Goal: Task Accomplishment & Management: Manage account settings

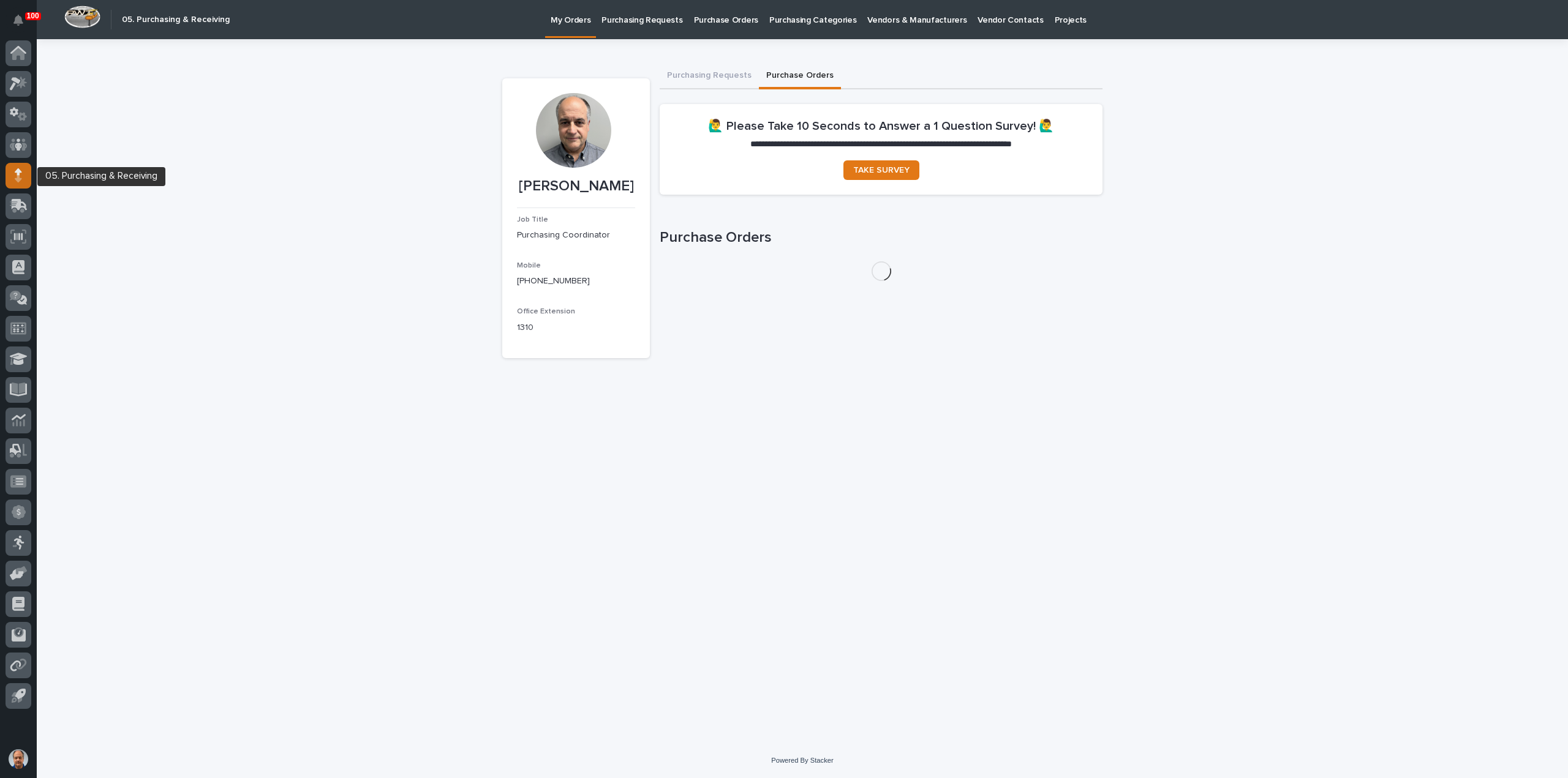
click at [16, 175] on icon at bounding box center [18, 175] width 8 height 14
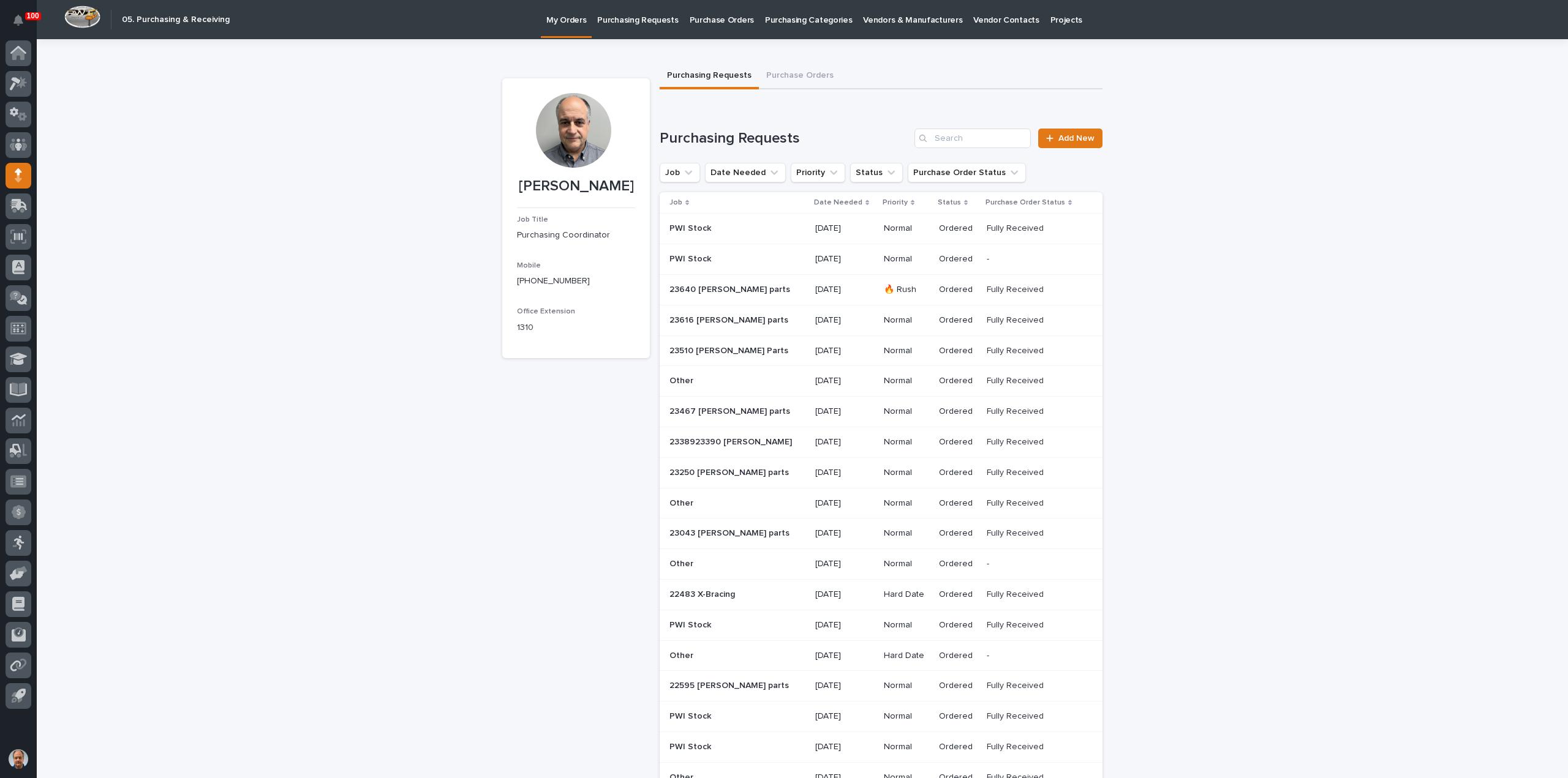
click at [627, 21] on p "Purchasing Requests" at bounding box center [637, 12] width 81 height 26
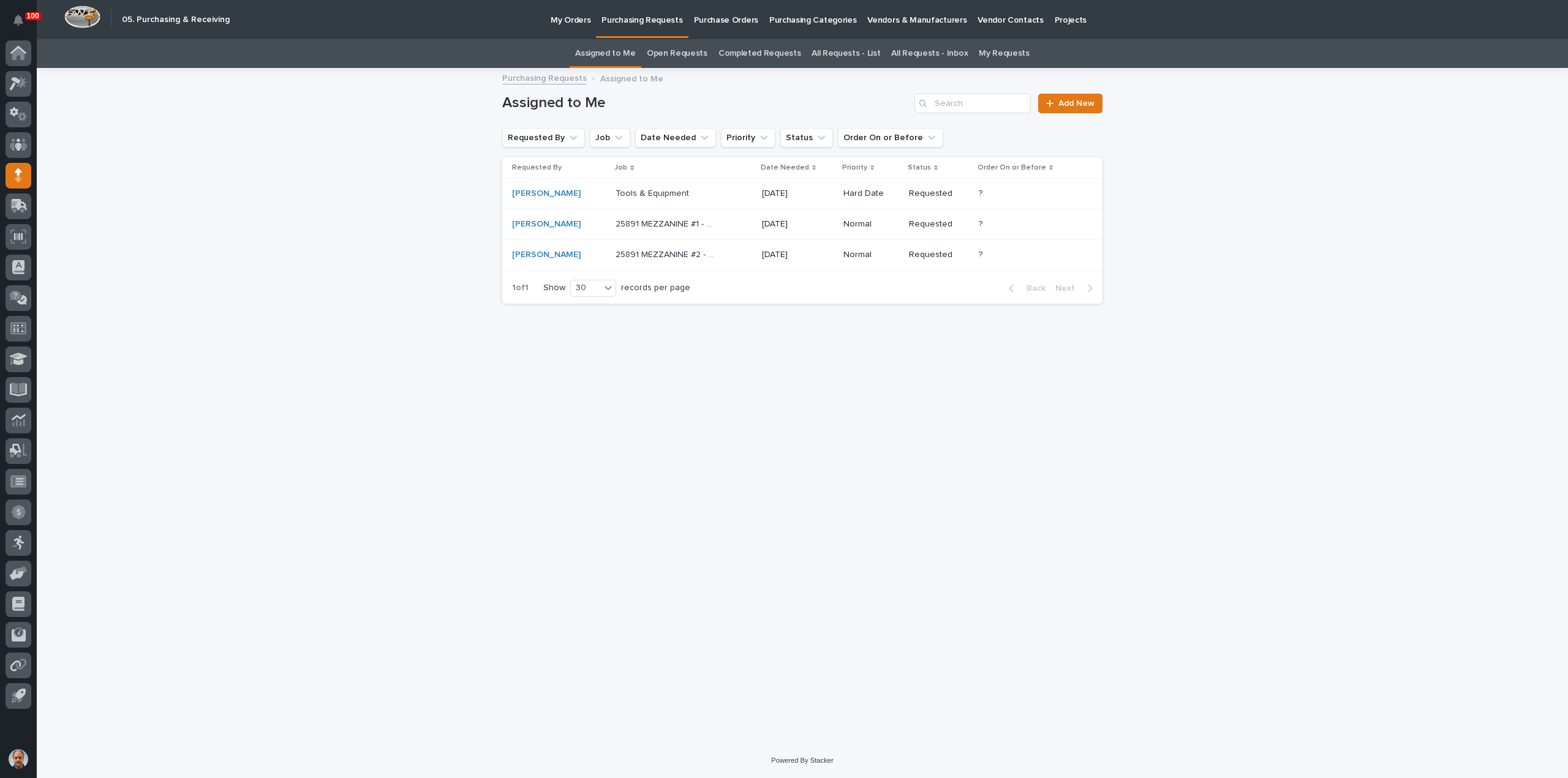
click at [842, 50] on link "All Requests - List" at bounding box center [846, 53] width 68 height 28
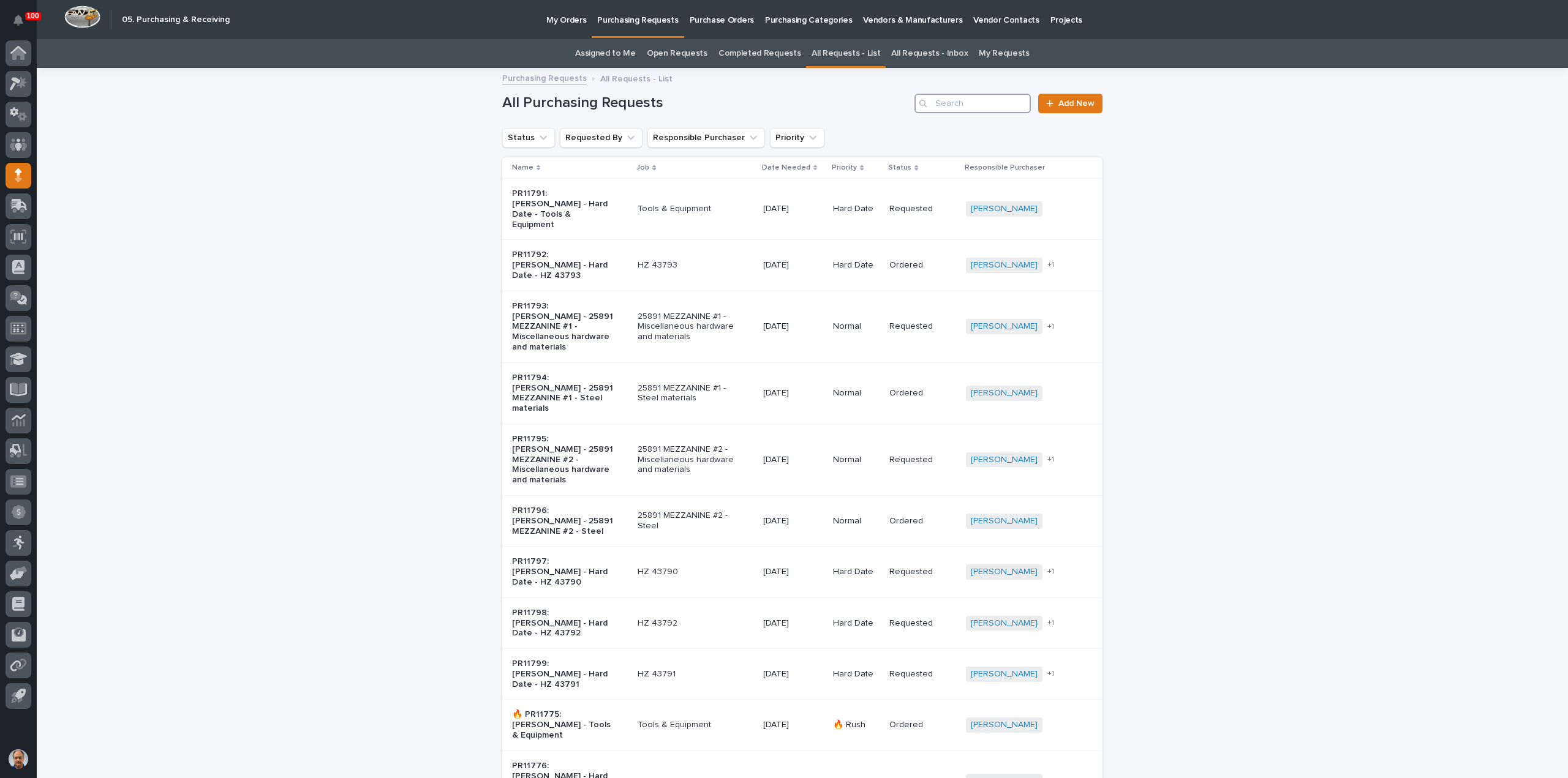
click at [963, 102] on input "Search" at bounding box center [972, 103] width 117 height 20
click at [987, 102] on input "Search" at bounding box center [972, 103] width 117 height 20
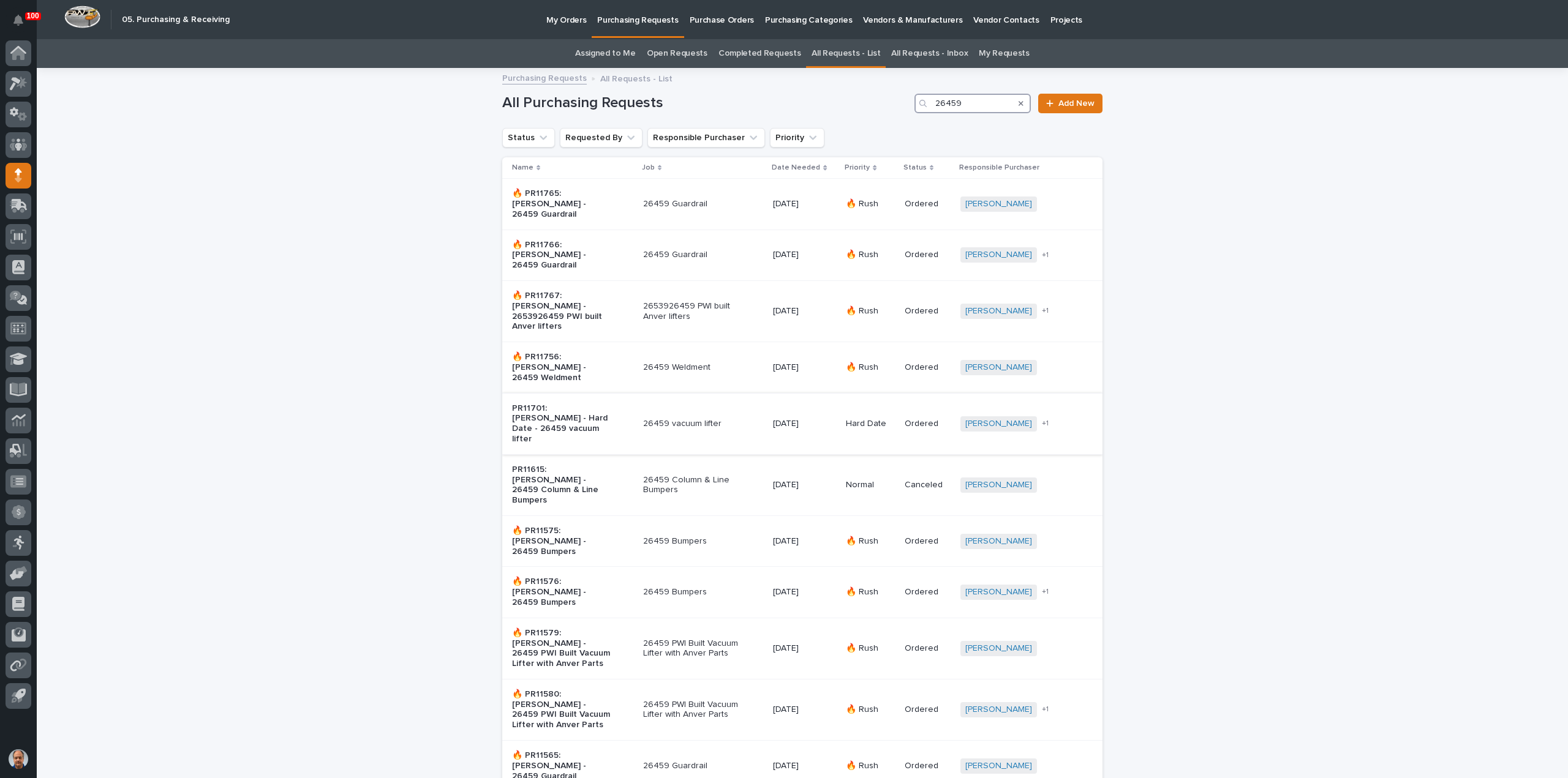
type input "26459"
click at [696, 418] on p "26459 vacuum lifter" at bounding box center [694, 423] width 103 height 10
click at [577, 140] on button "Requested By" at bounding box center [601, 138] width 83 height 20
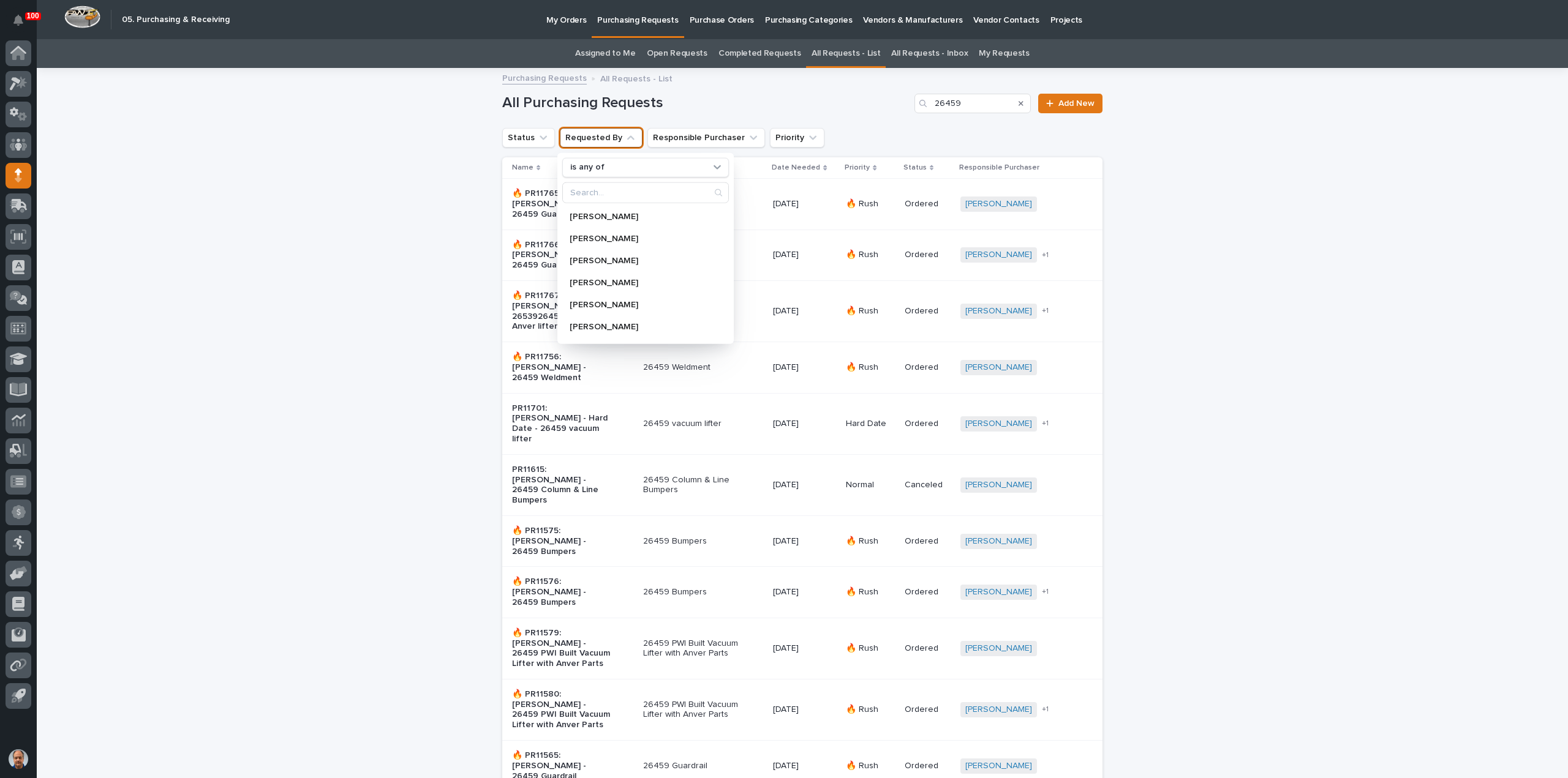
click at [867, 106] on h1 "All Purchasing Requests" at bounding box center [705, 102] width 407 height 18
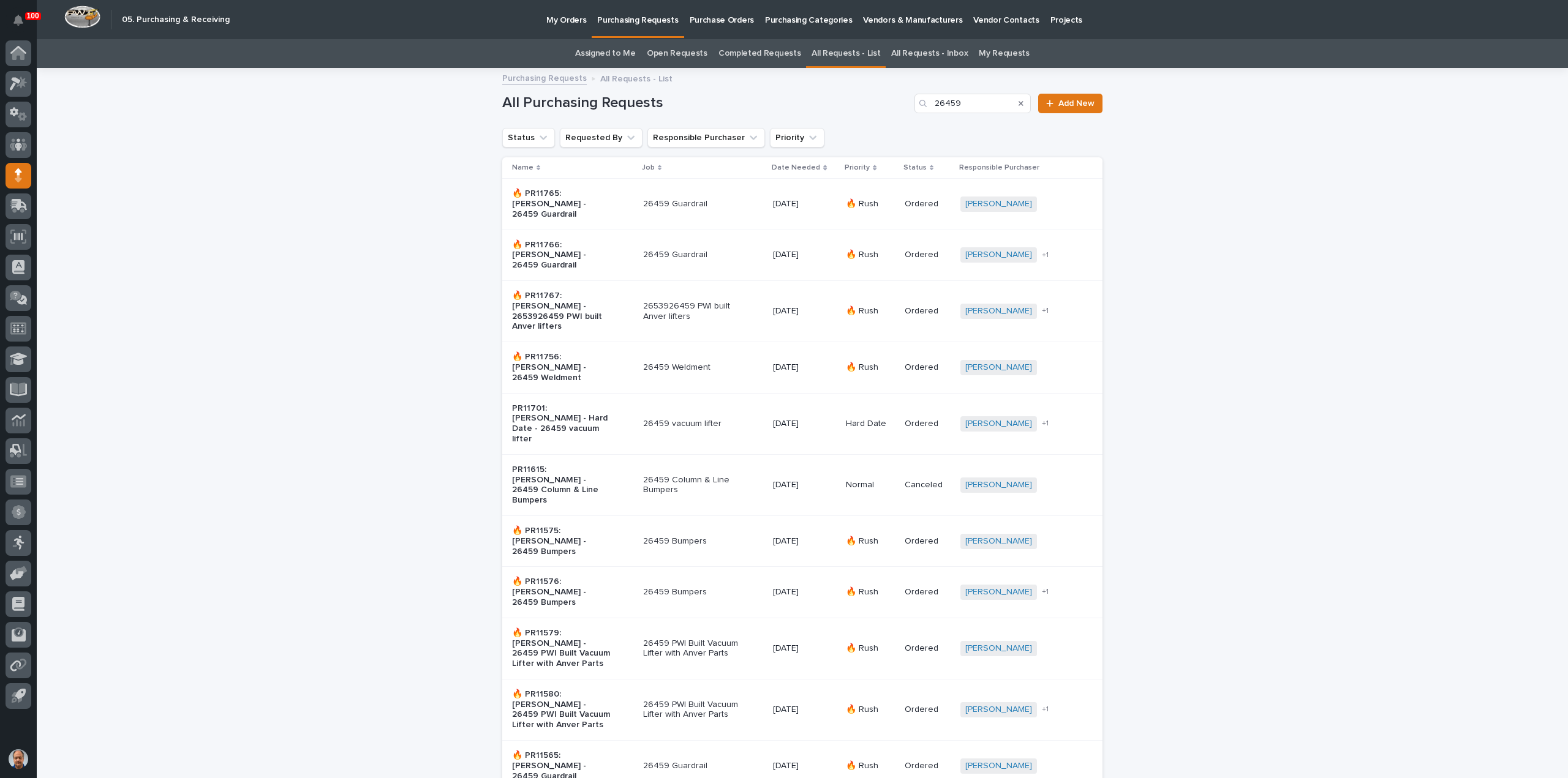
click at [692, 301] on p "2653926459 PWI built Anver lifters" at bounding box center [694, 311] width 103 height 21
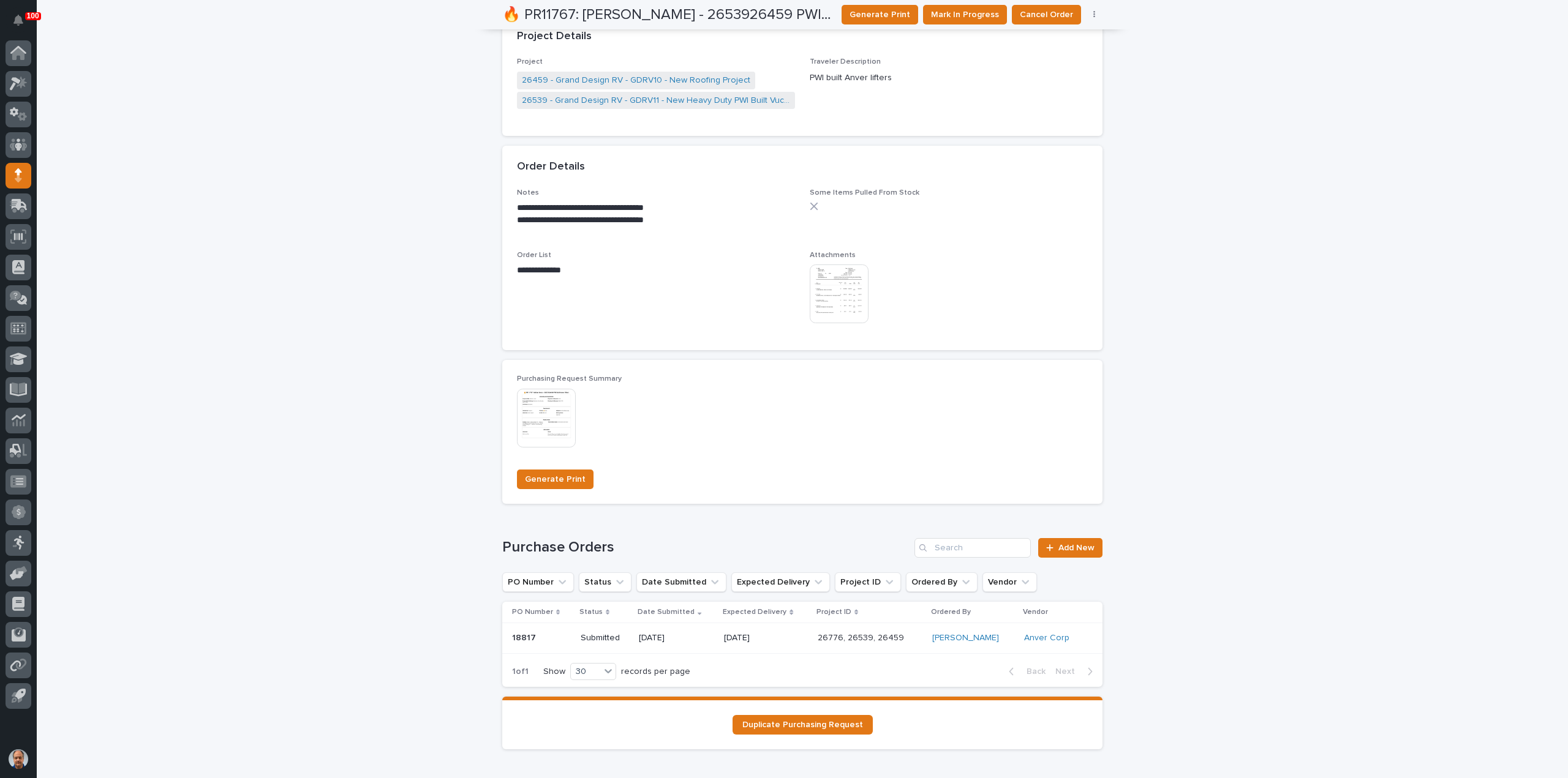
scroll to position [656, 0]
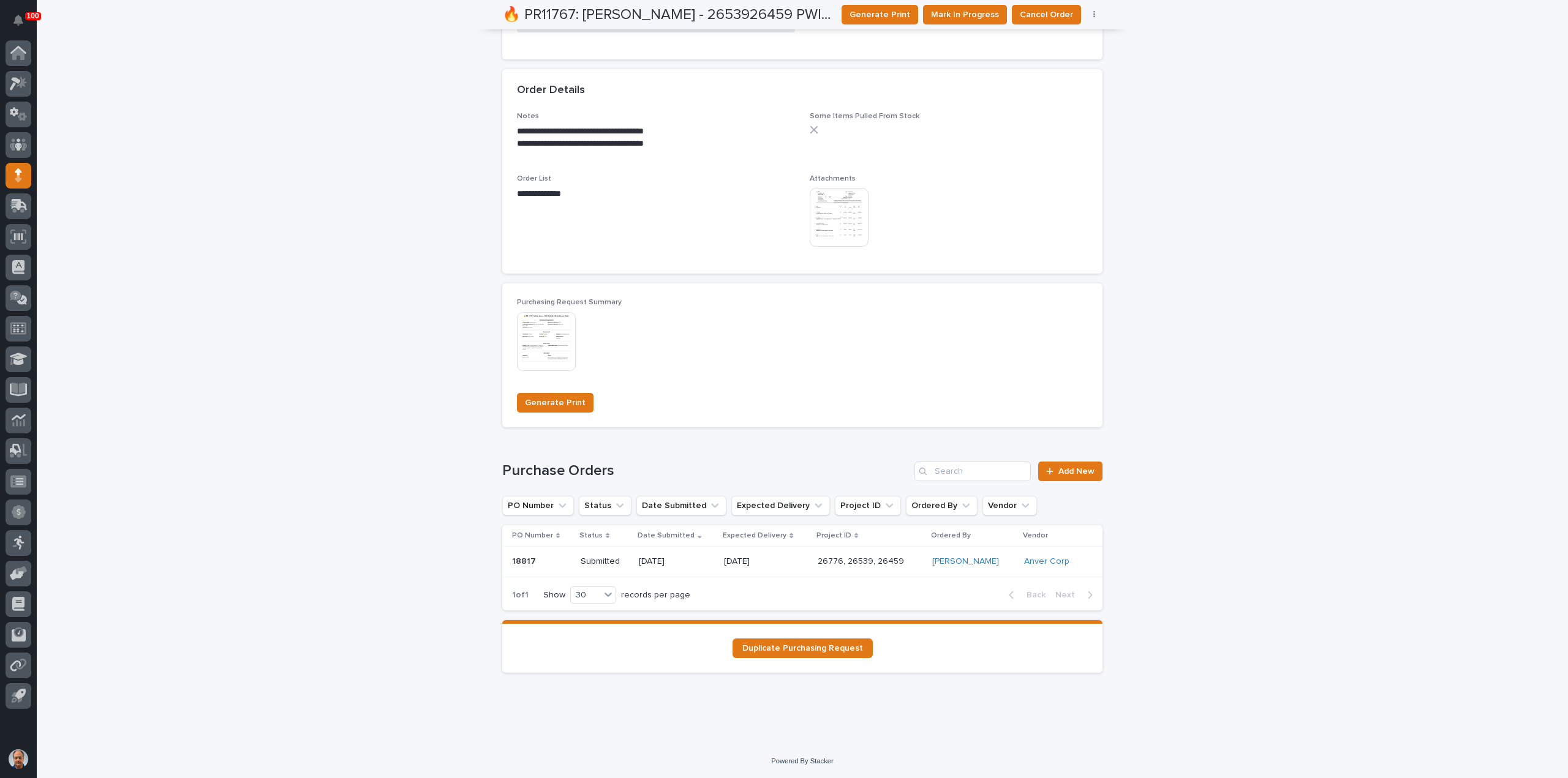
click at [752, 558] on p "[DATE]" at bounding box center [766, 561] width 84 height 10
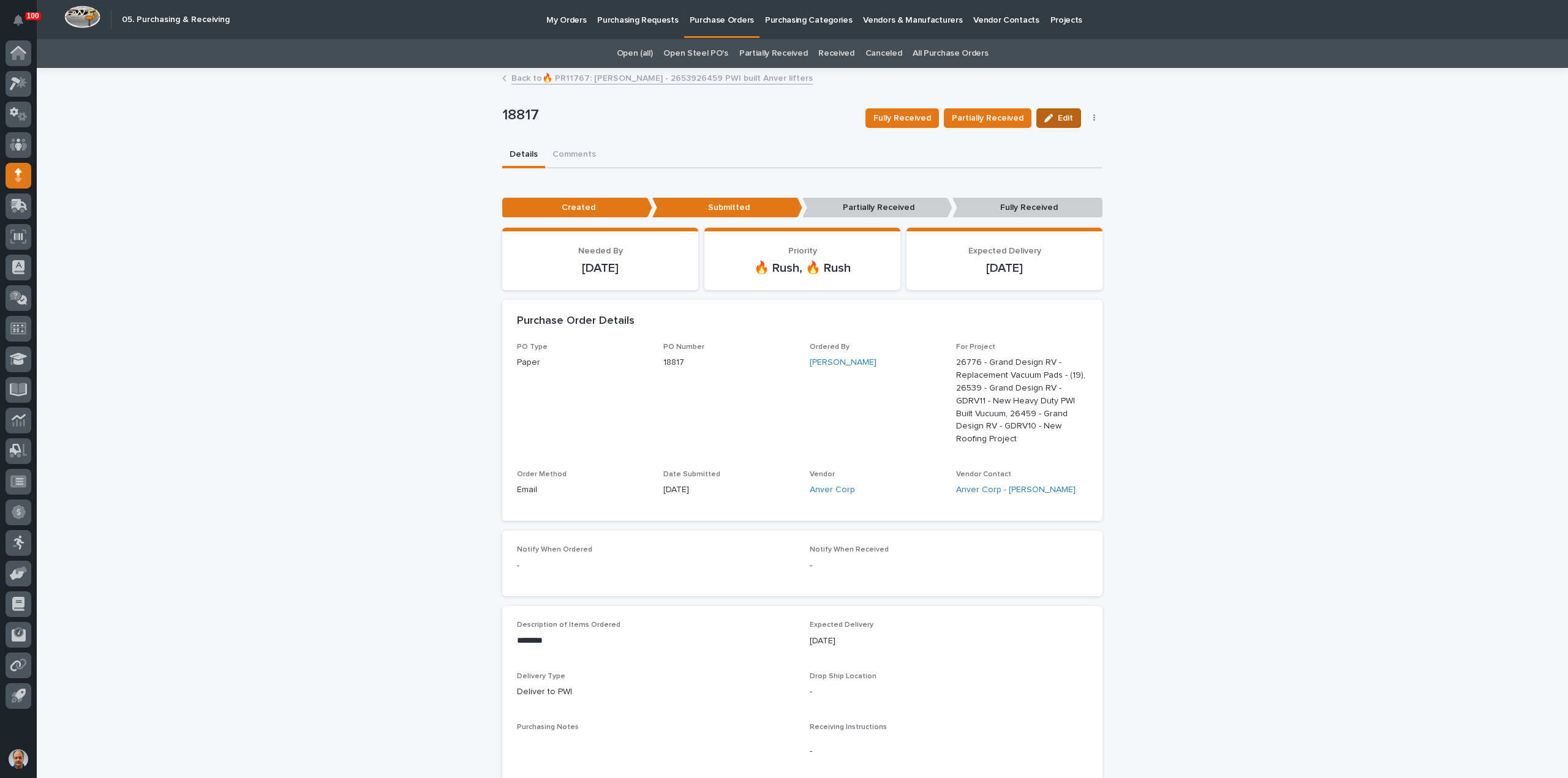
click at [1057, 120] on span "Edit" at bounding box center [1065, 118] width 15 height 9
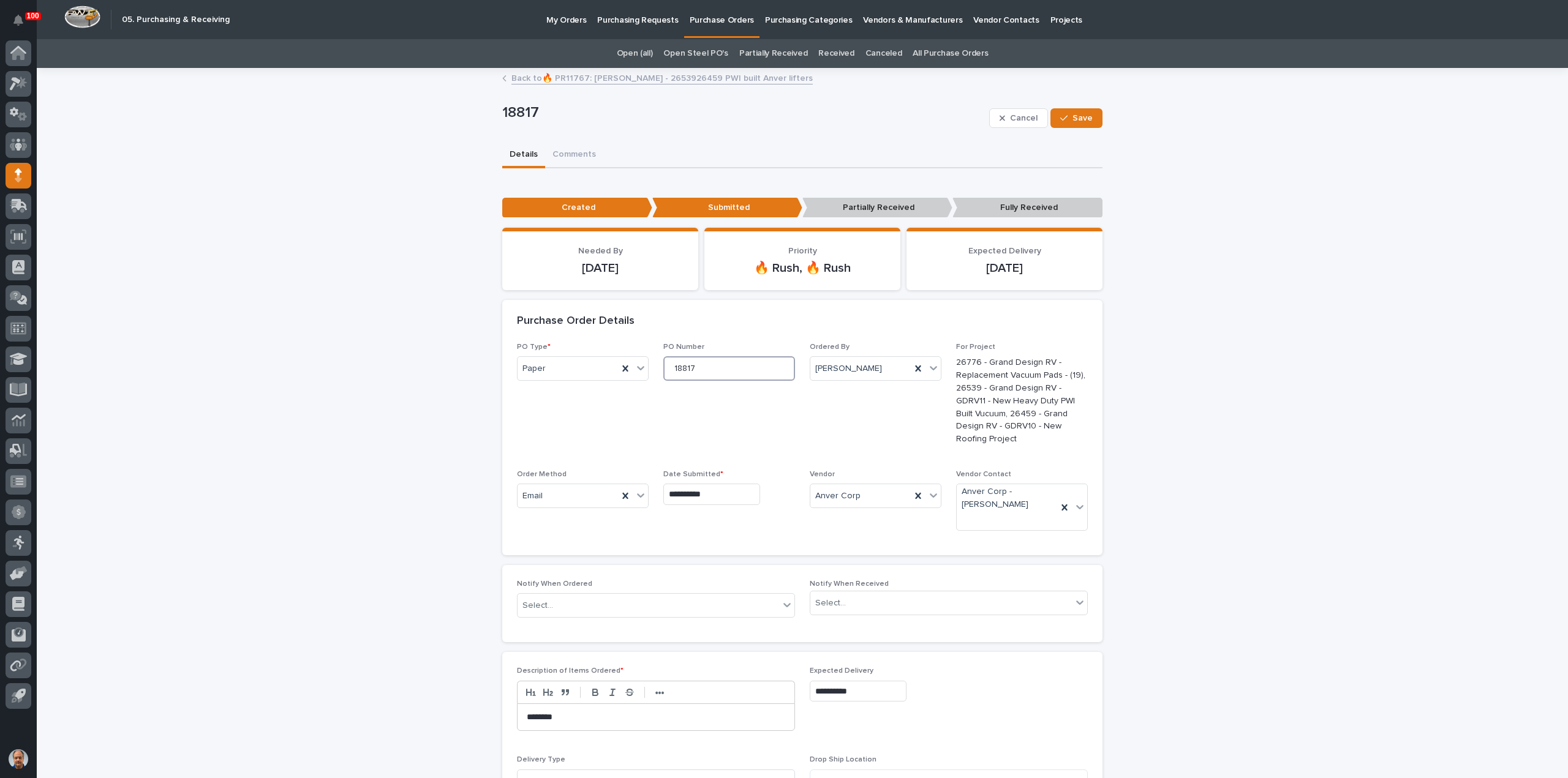
click at [719, 373] on input "18817" at bounding box center [729, 368] width 132 height 25
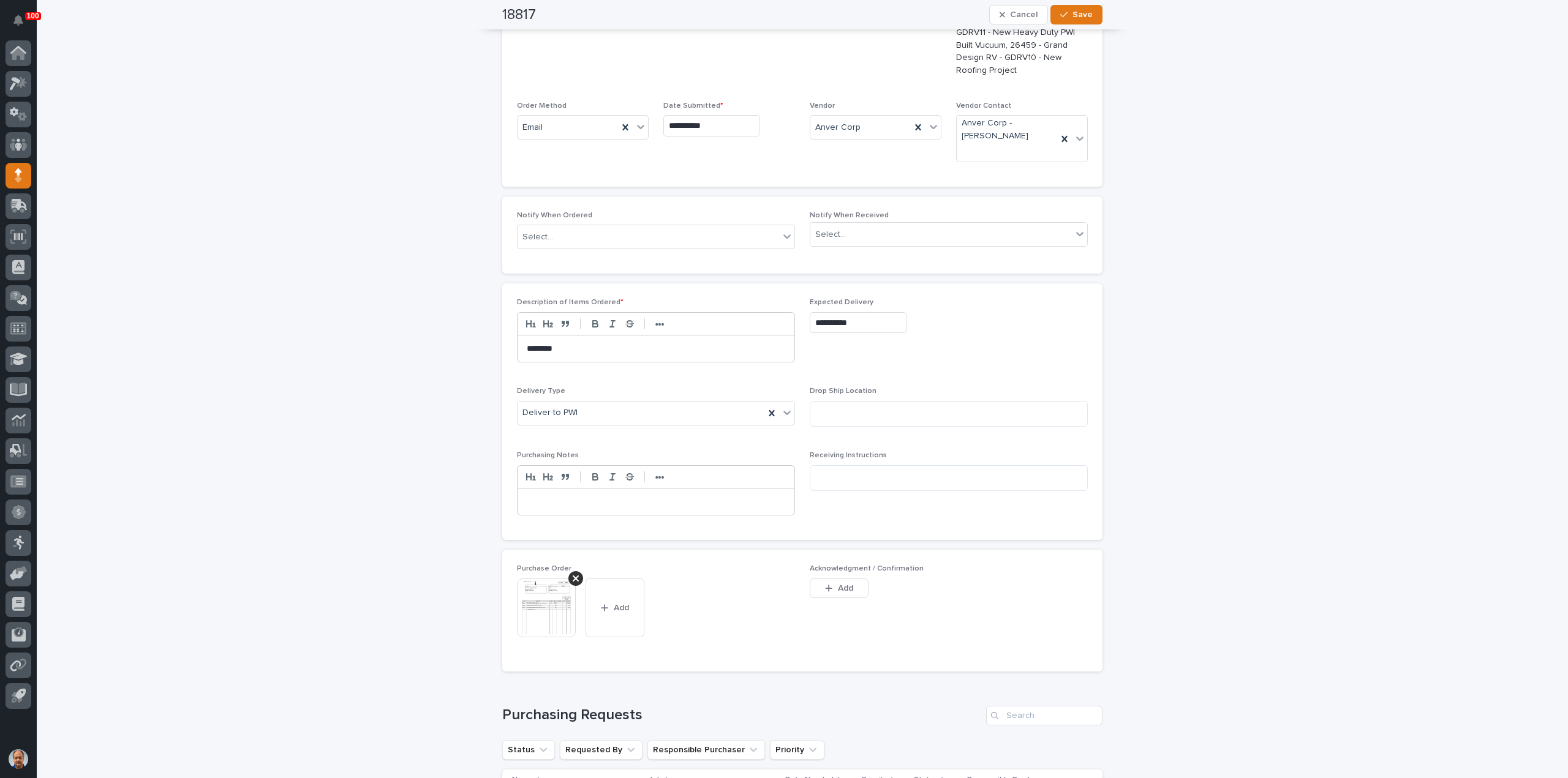
scroll to position [429, 0]
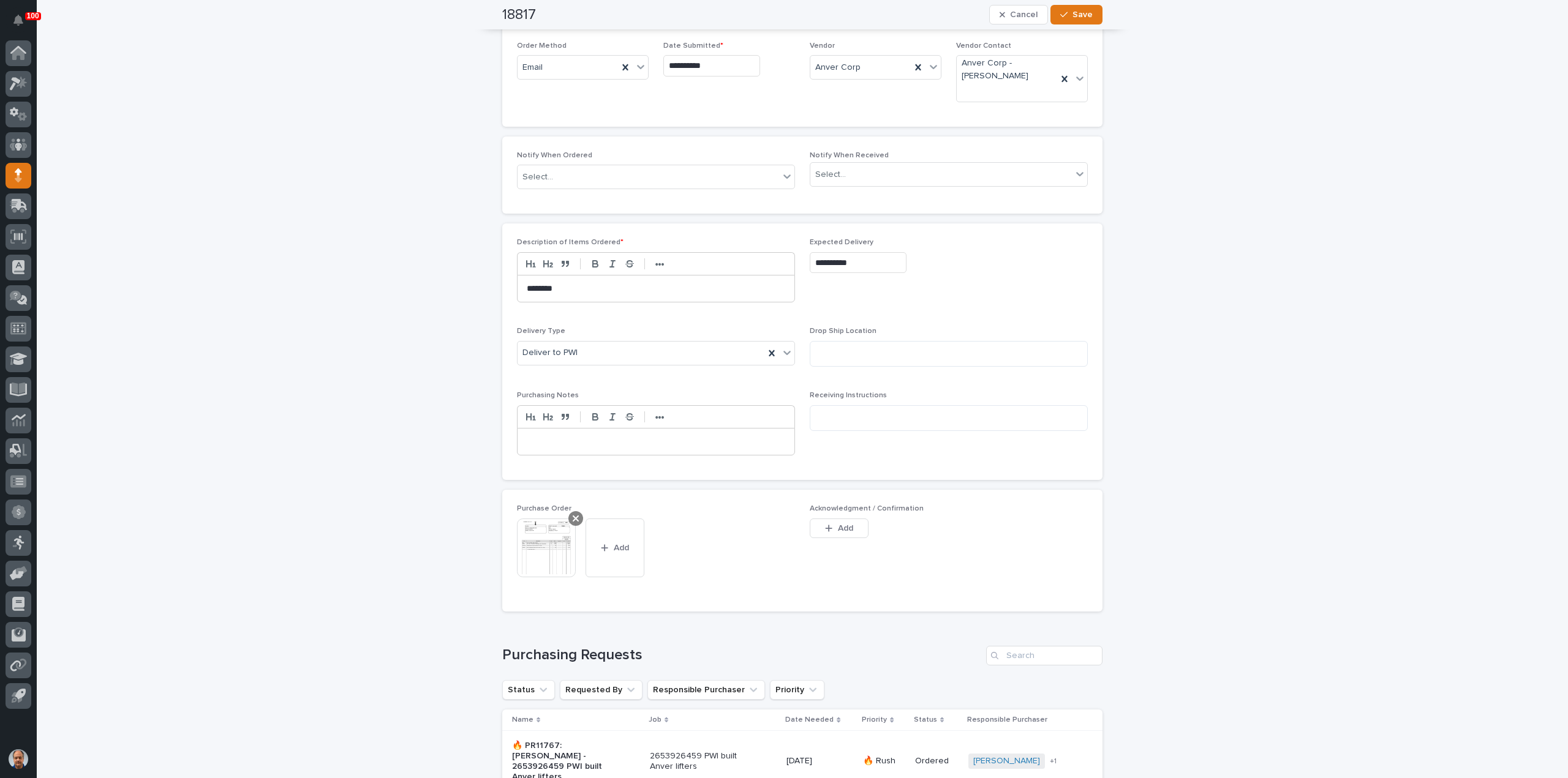
type input "18816"
click at [572, 513] on icon at bounding box center [575, 518] width 6 height 9
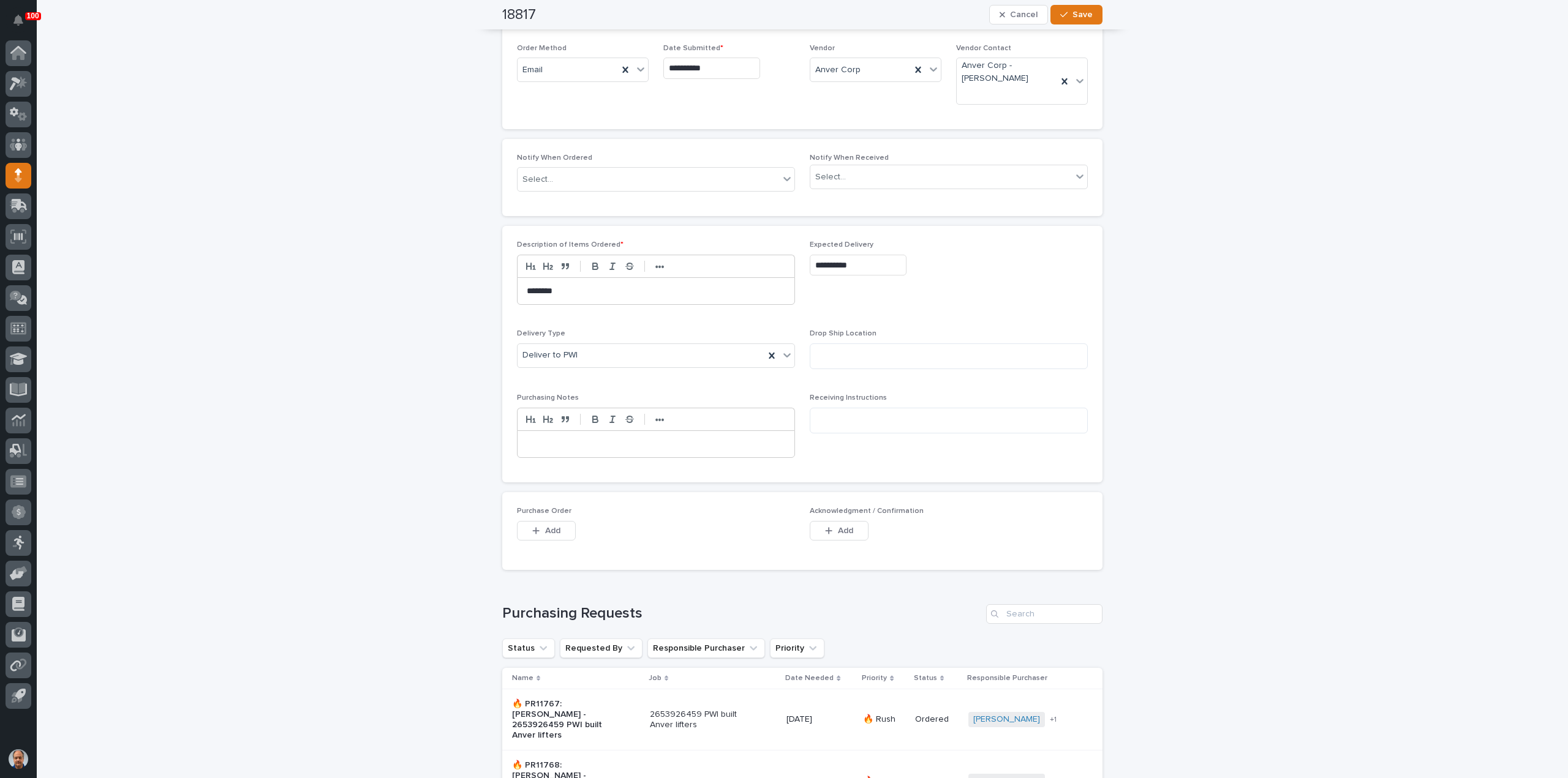
scroll to position [406, 0]
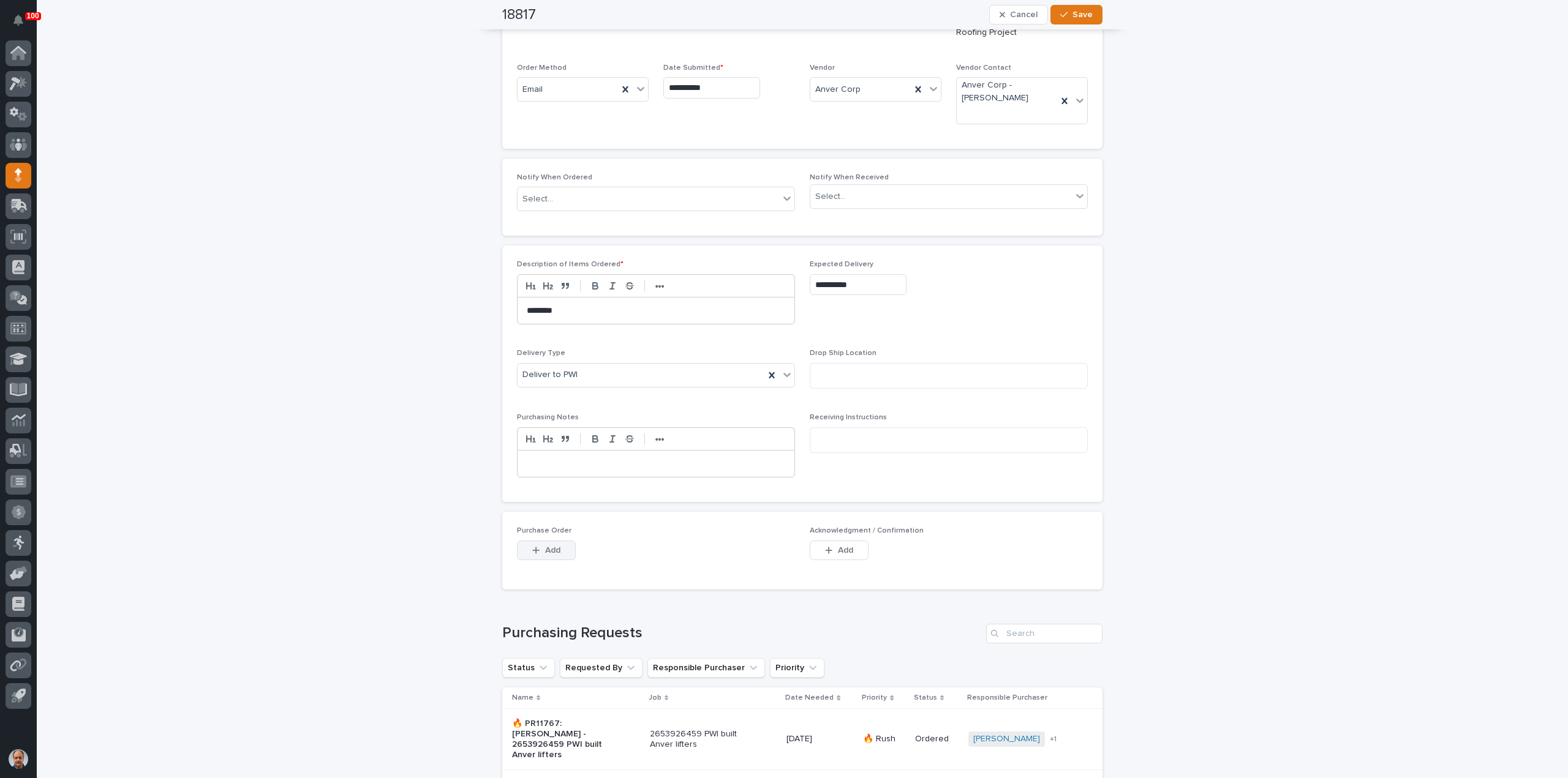
click at [557, 543] on button "Add" at bounding box center [547, 550] width 59 height 20
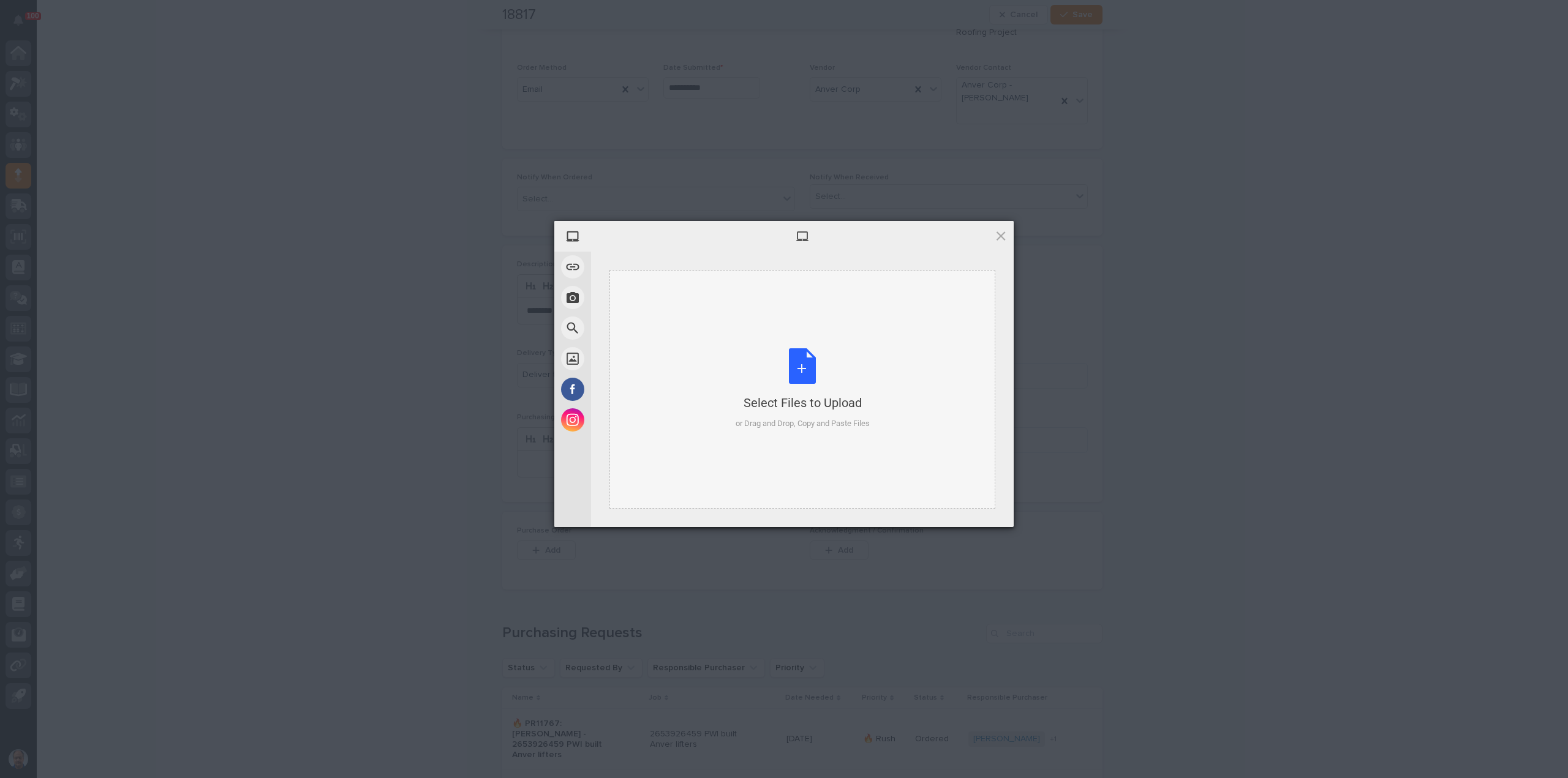
click at [796, 374] on div "Select Files to Upload or Drag and Drop, Copy and Paste Files" at bounding box center [802, 389] width 134 height 82
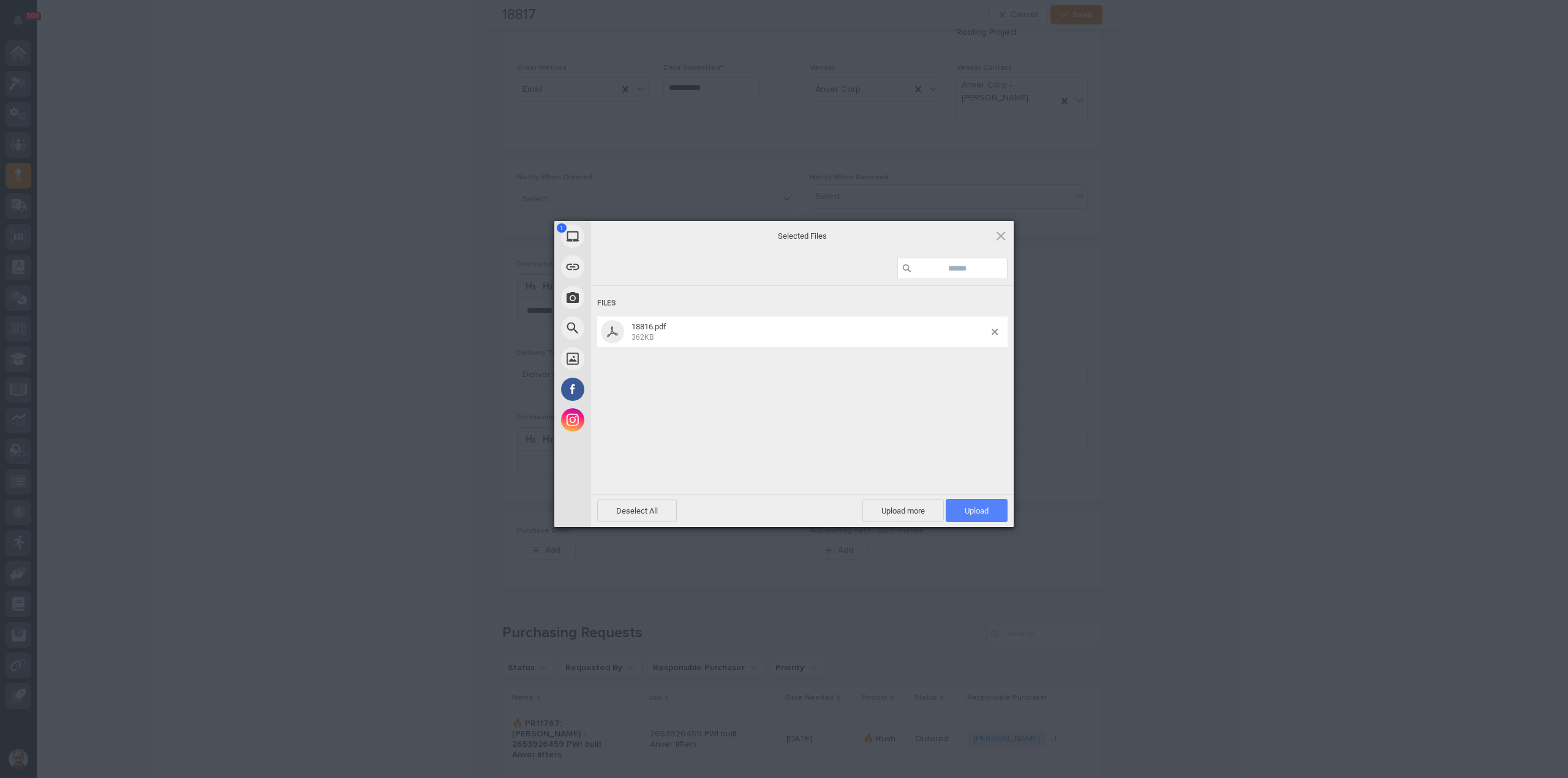
click at [986, 509] on span "Upload 1" at bounding box center [976, 511] width 24 height 9
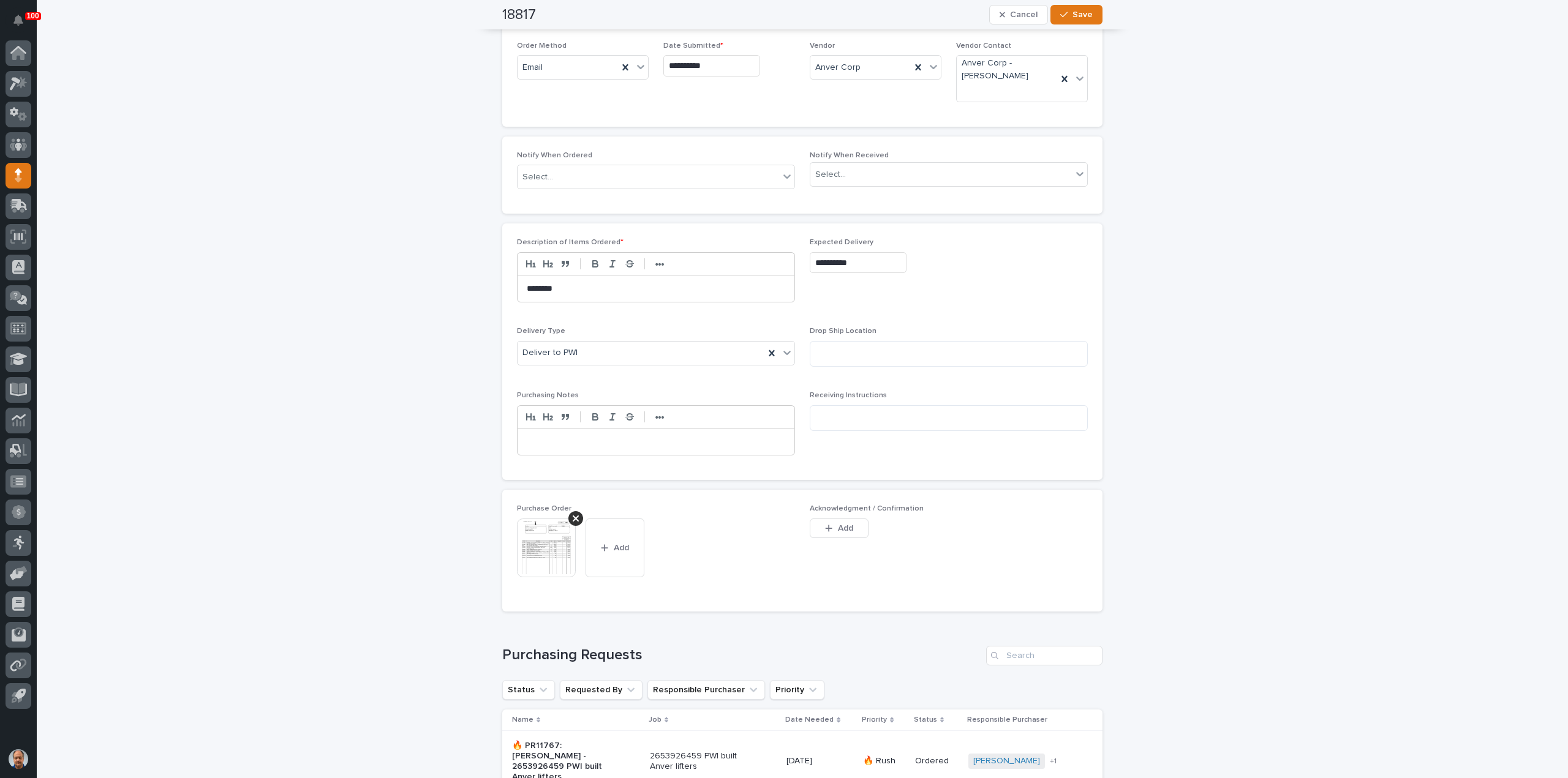
click at [541, 540] on img at bounding box center [547, 547] width 59 height 59
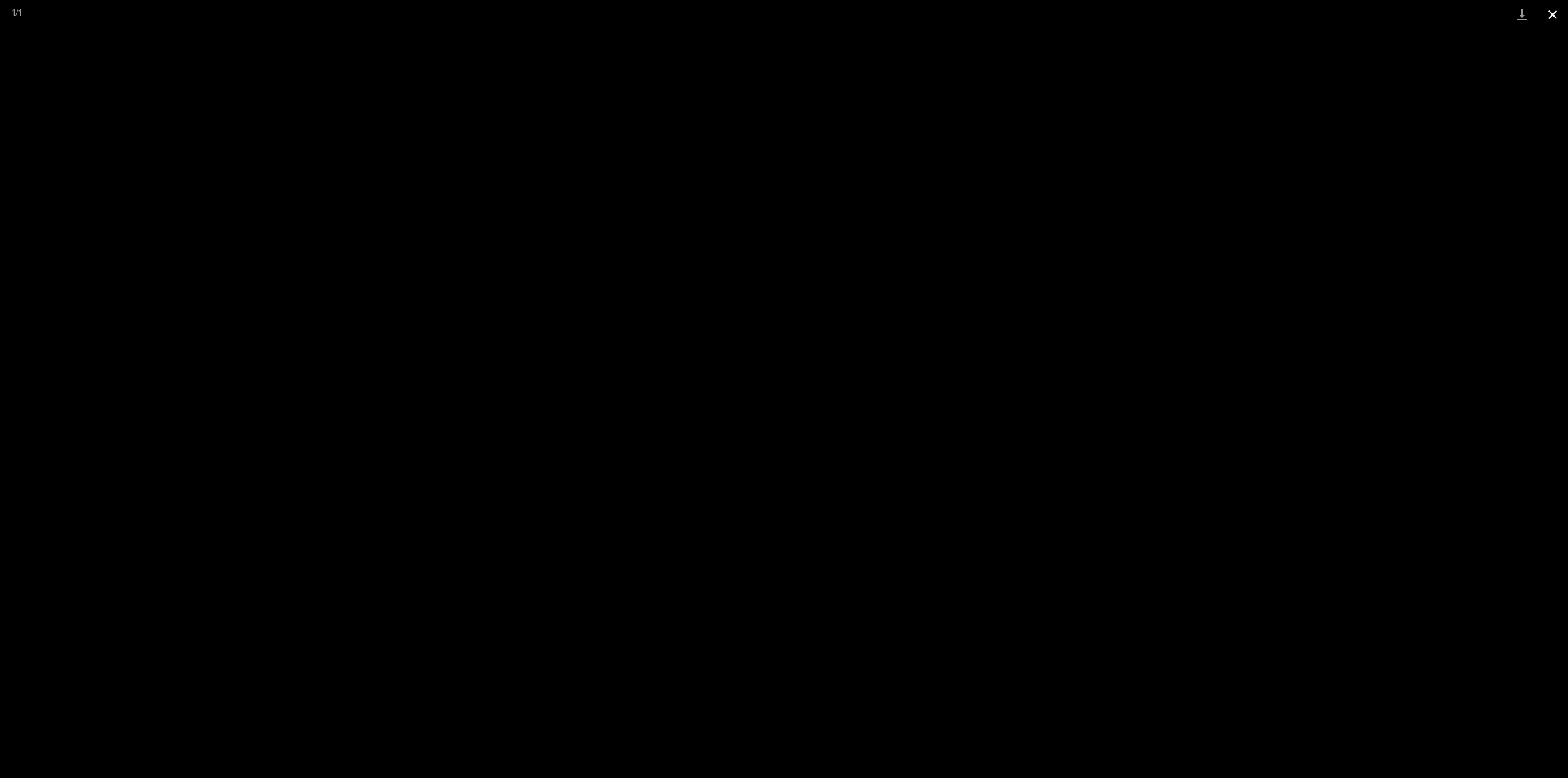
click at [1547, 5] on button "Close gallery" at bounding box center [1552, 14] width 30 height 28
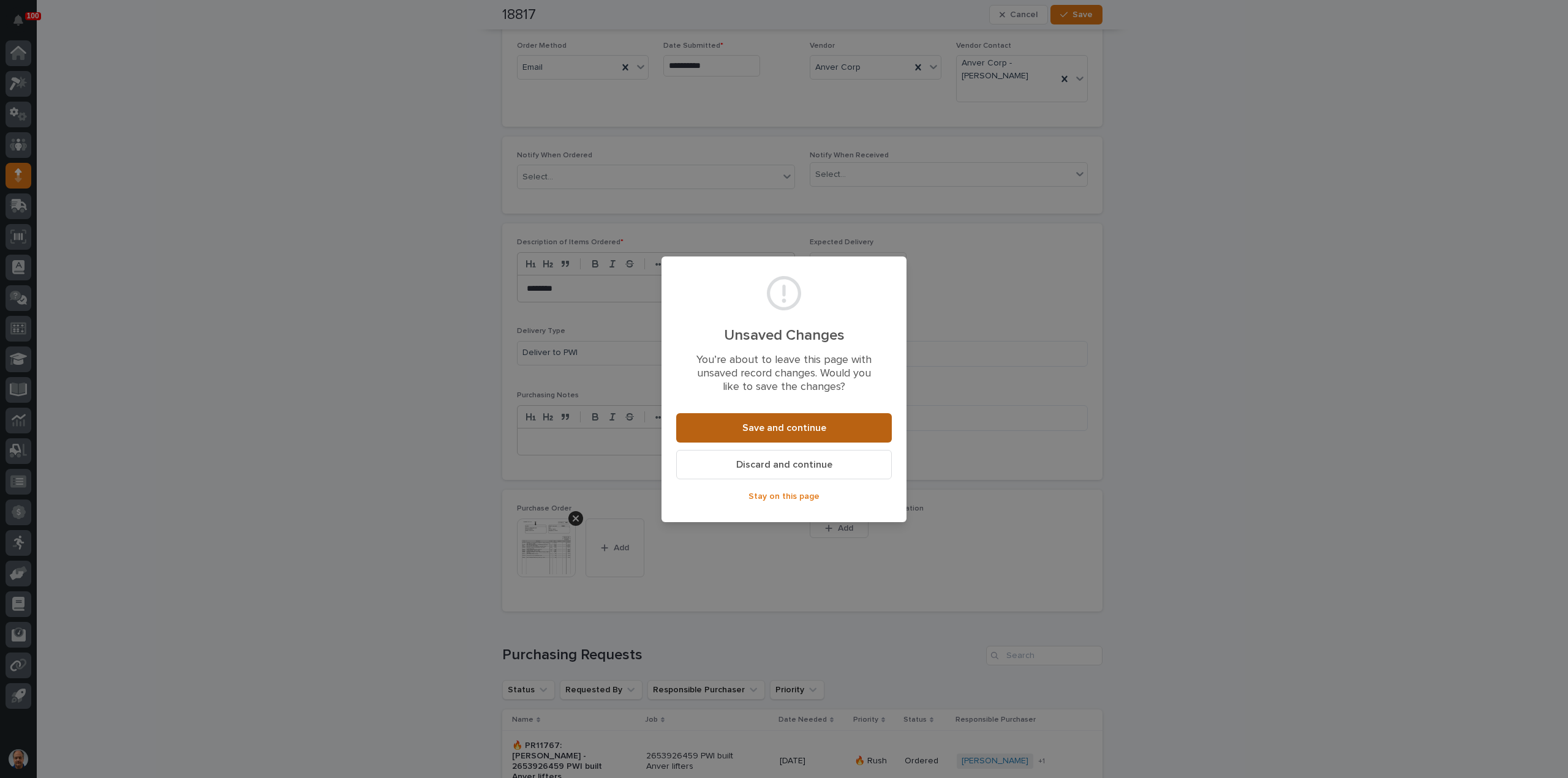
click at [811, 428] on span "Save and continue" at bounding box center [784, 428] width 84 height 9
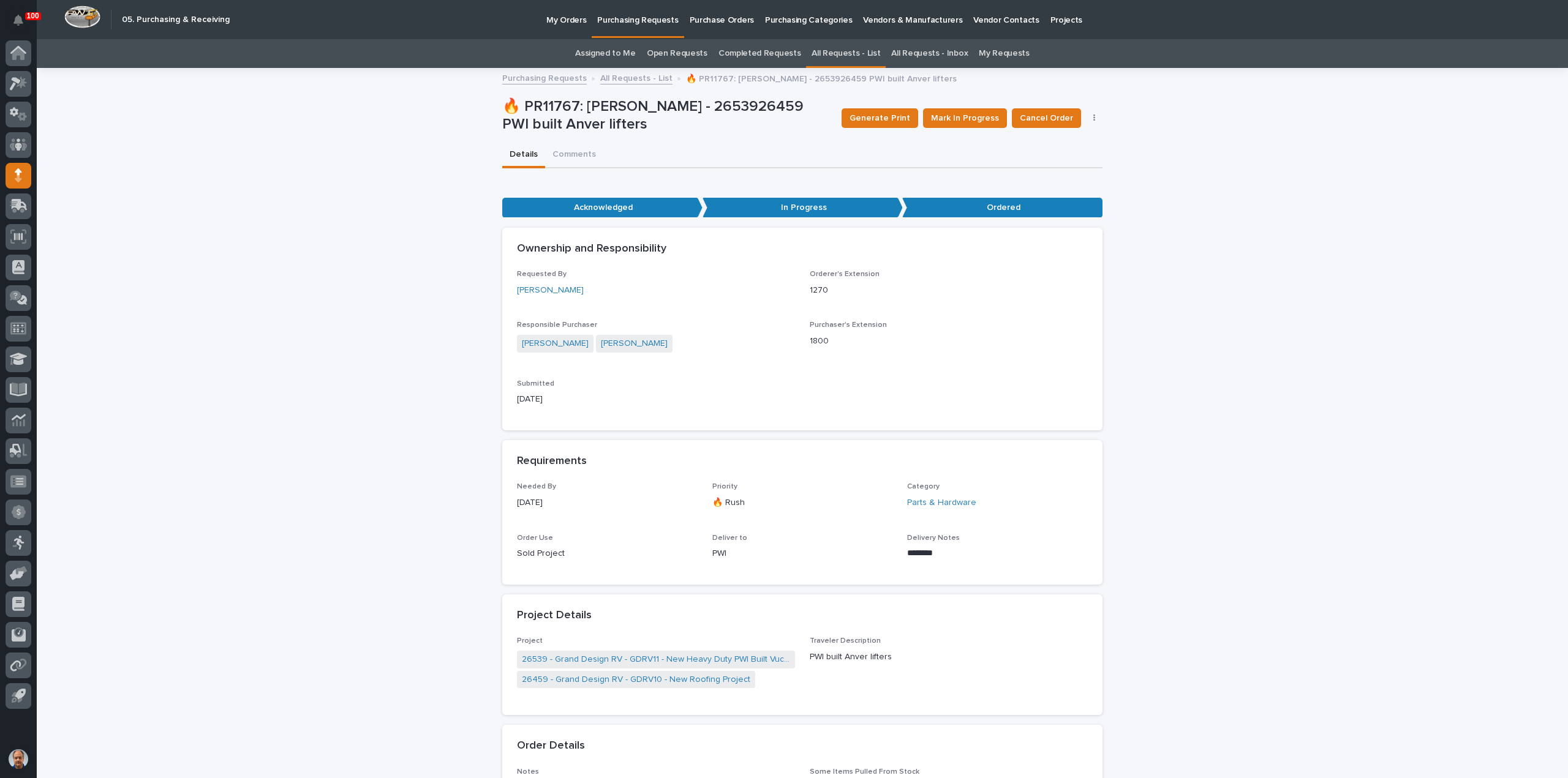
click at [625, 18] on p "Purchasing Requests" at bounding box center [637, 12] width 81 height 26
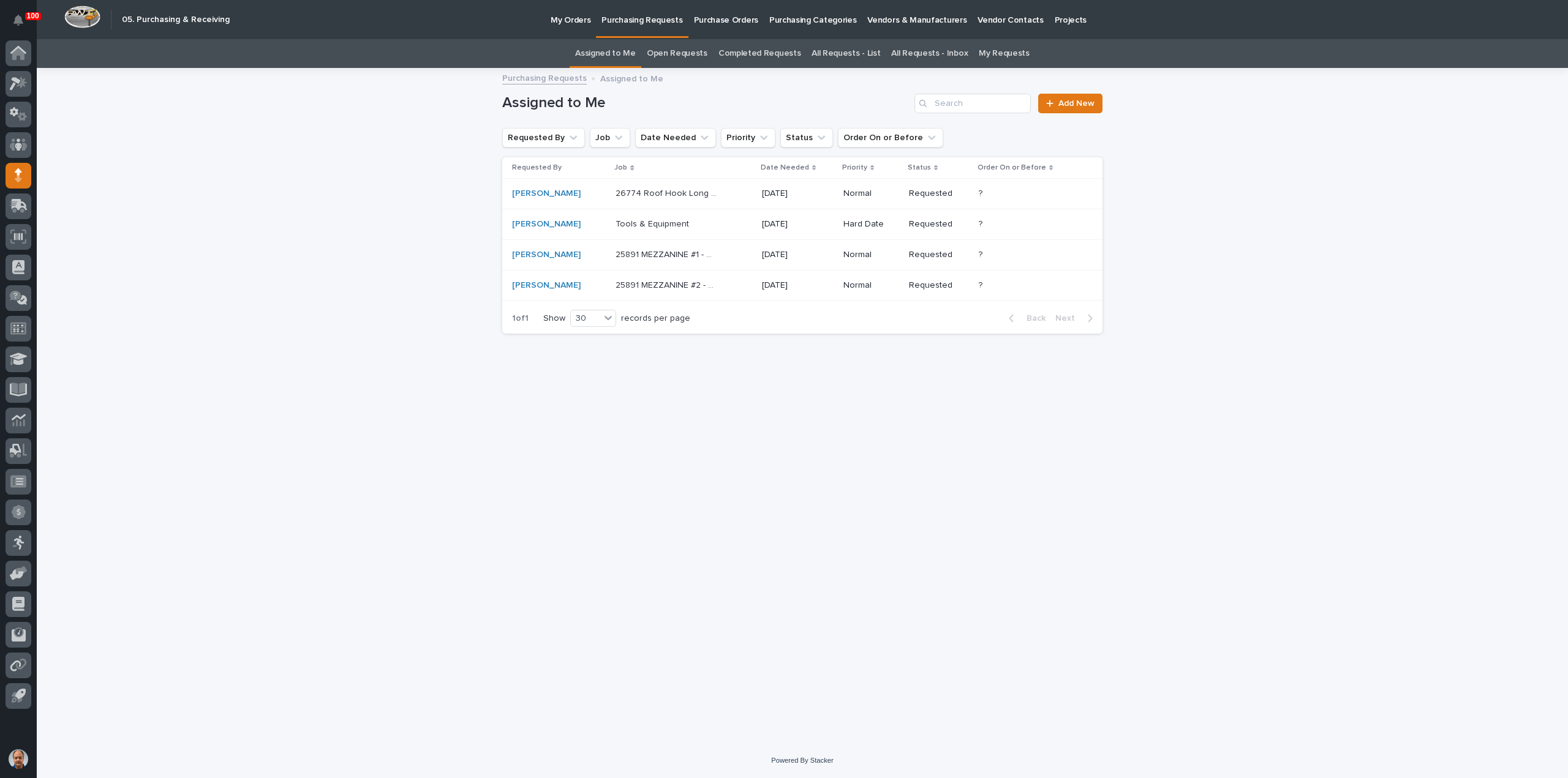
click at [845, 53] on link "All Requests - List" at bounding box center [846, 53] width 68 height 28
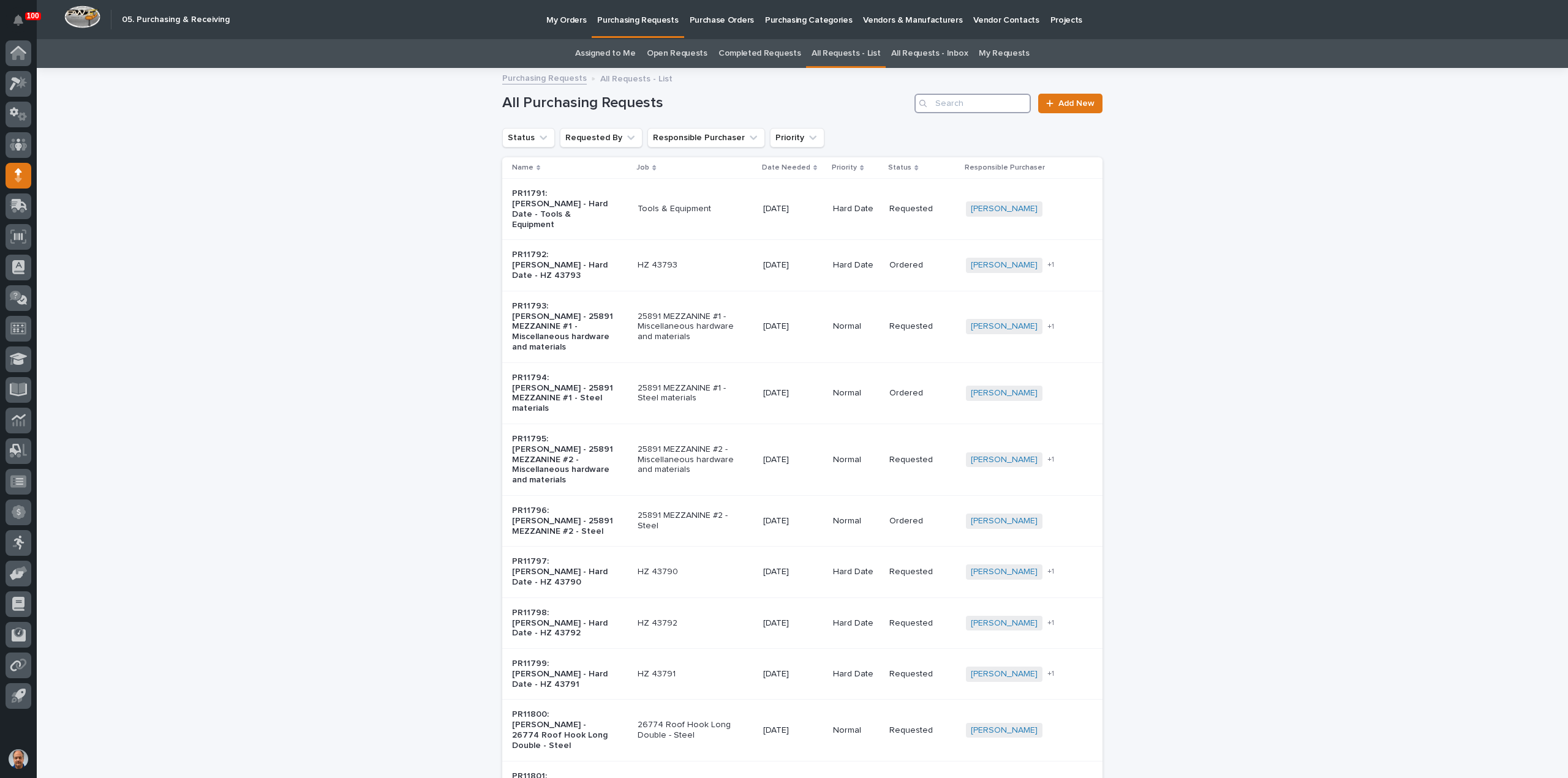
click at [944, 101] on input "Search" at bounding box center [972, 103] width 117 height 20
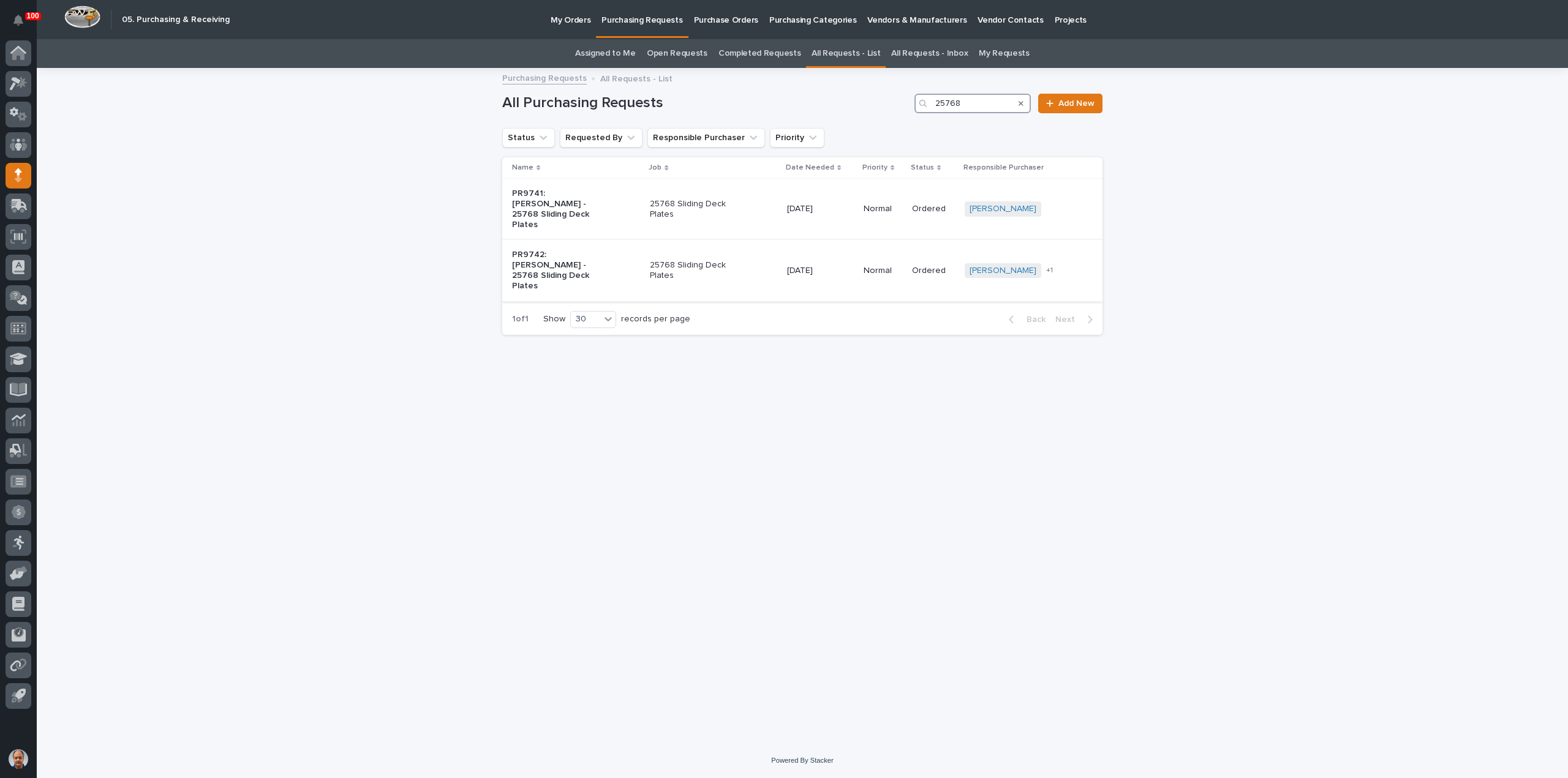
type input "25768"
click at [724, 260] on p "25768 Sliding Deck Plates" at bounding box center [701, 270] width 103 height 21
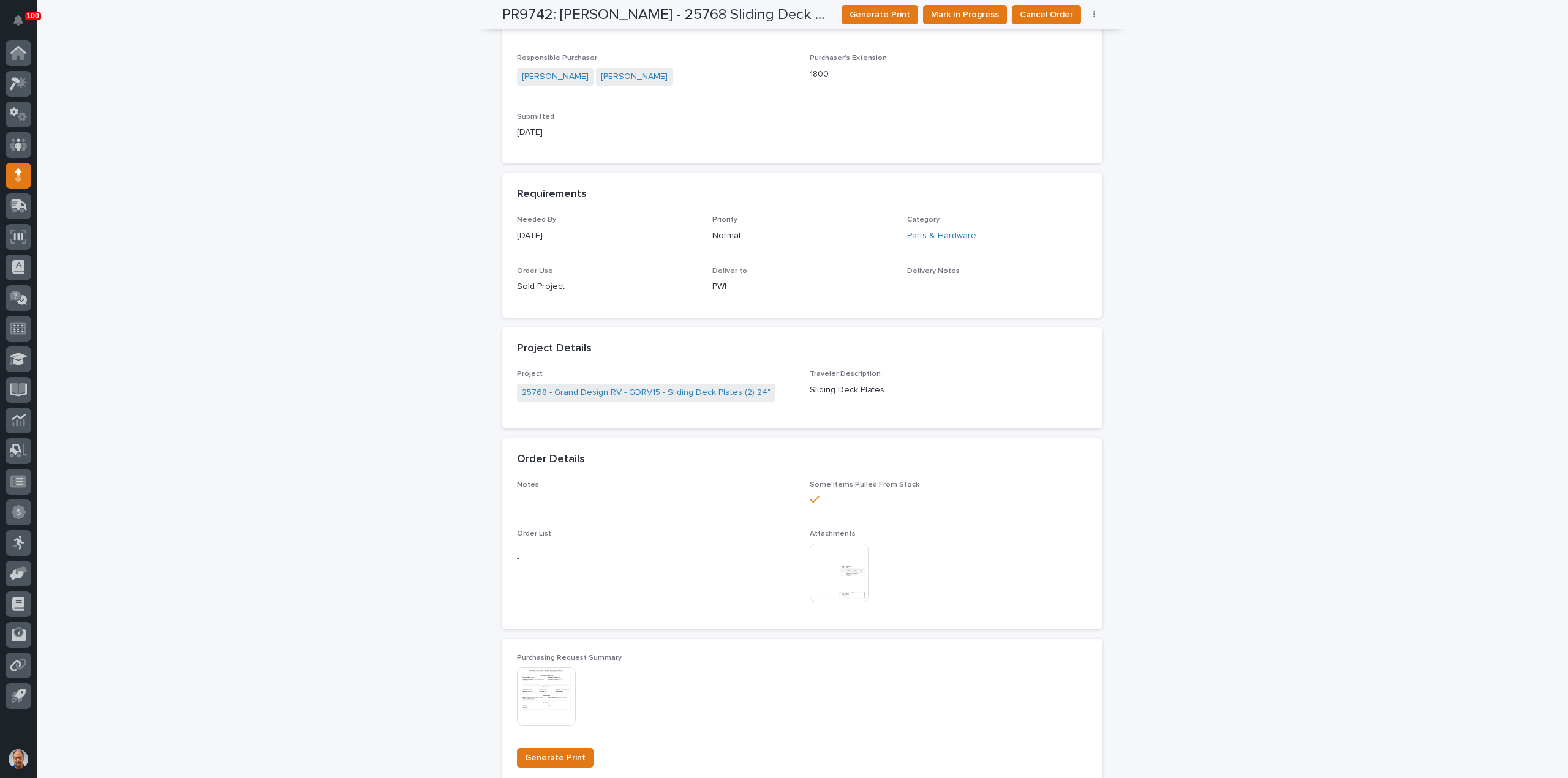
scroll to position [65, 0]
